Goal: Task Accomplishment & Management: Use online tool/utility

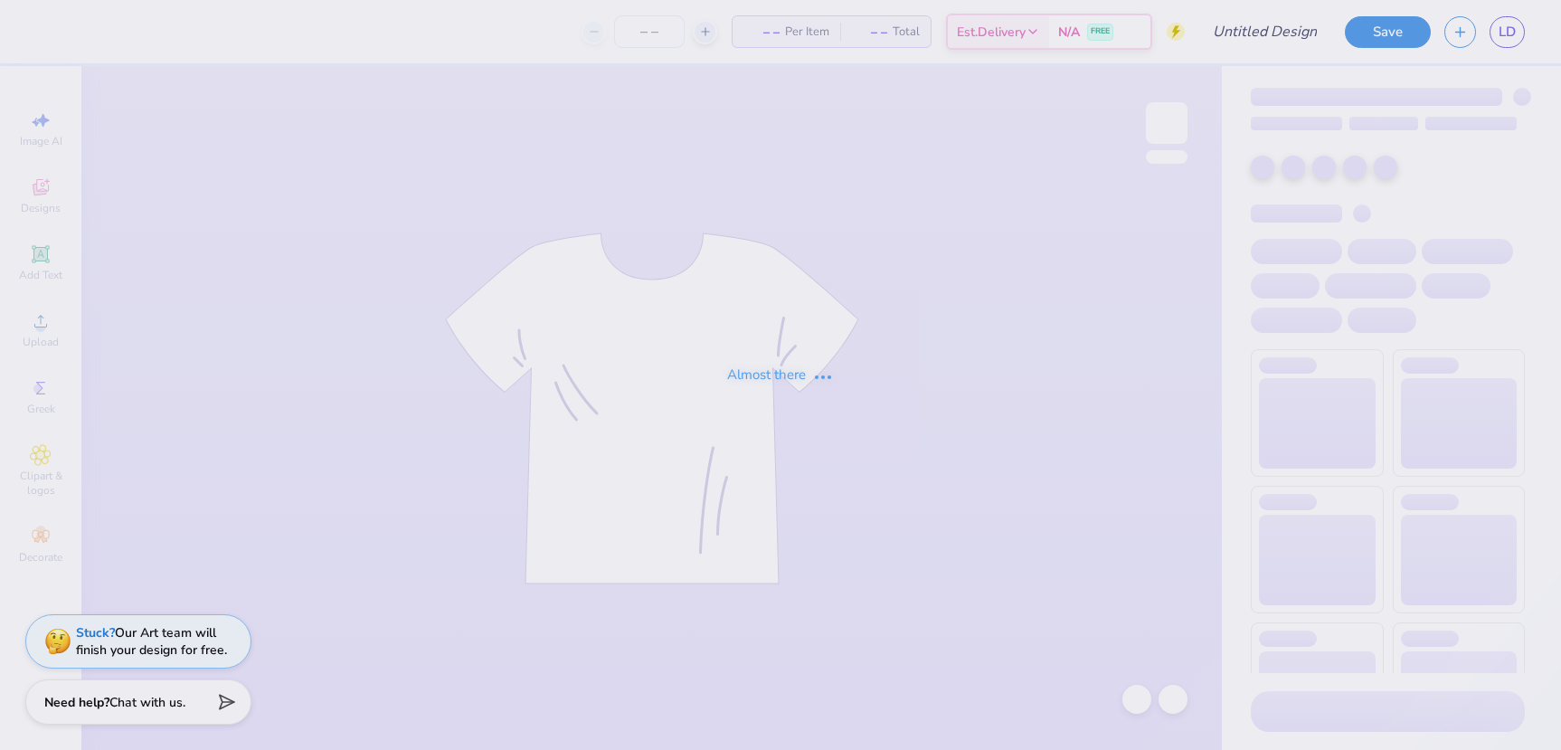
type input "Kappa Pi Fall Rush 2025"
type input "100"
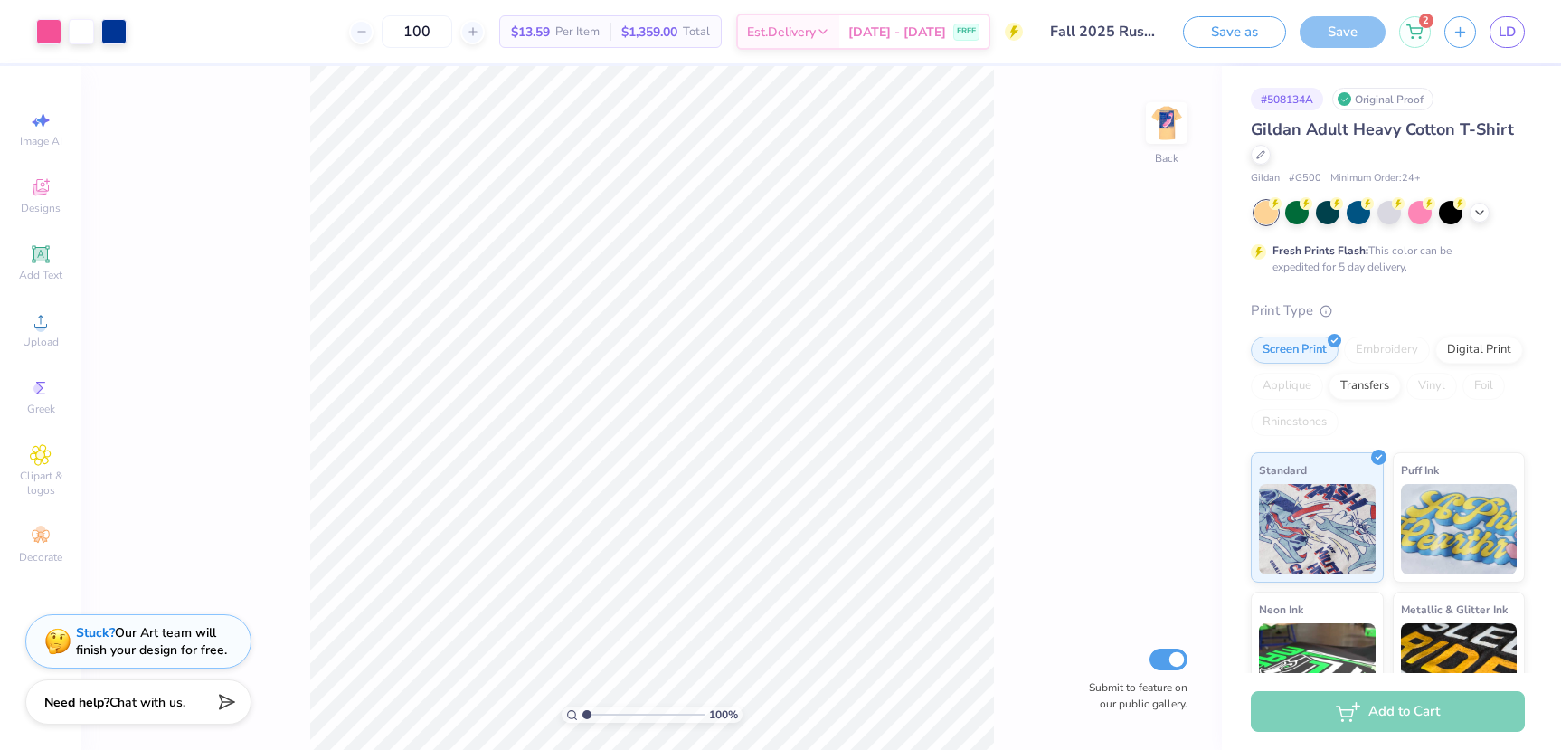
drag, startPoint x: 447, startPoint y: 40, endPoint x: 394, endPoint y: 30, distance: 53.4
click at [394, 30] on div "100" at bounding box center [417, 31] width 136 height 33
type input "6"
type input "70"
